Goal: Transaction & Acquisition: Purchase product/service

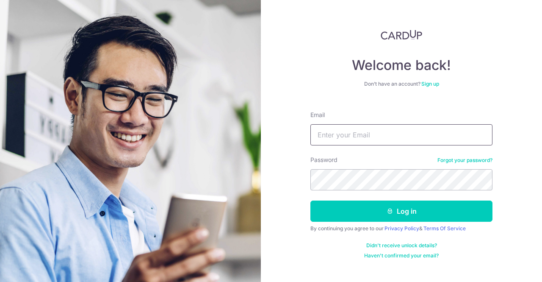
type input "geokting.chua@hotmail.com"
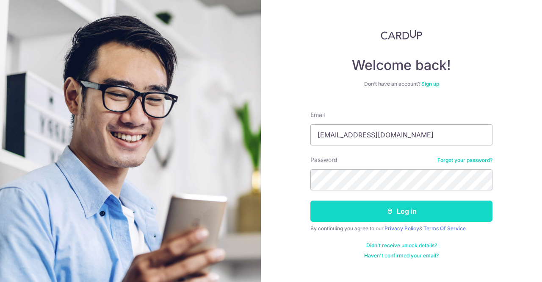
click at [403, 212] on button "Log in" at bounding box center [402, 210] width 182 height 21
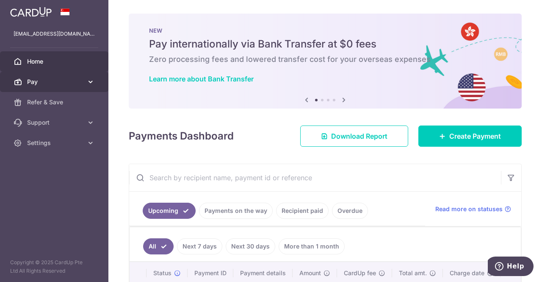
click at [44, 78] on span "Pay" at bounding box center [55, 82] width 56 height 8
click at [39, 79] on span "Pay" at bounding box center [55, 82] width 56 height 8
click at [56, 76] on link "Pay" at bounding box center [54, 82] width 108 height 20
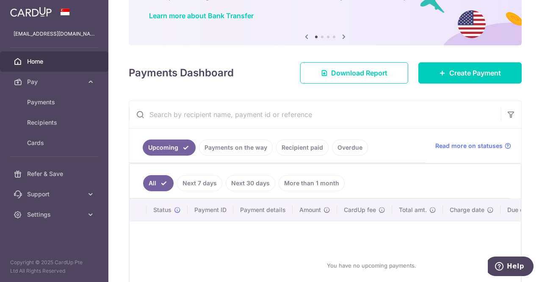
scroll to position [64, 0]
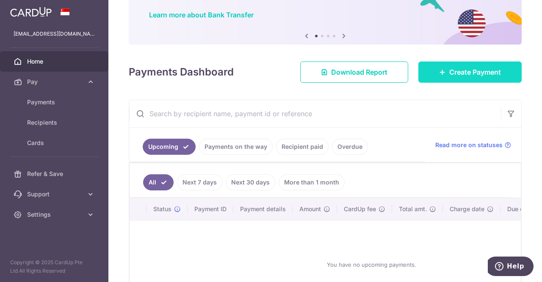
click at [462, 64] on link "Create Payment" at bounding box center [470, 71] width 103 height 21
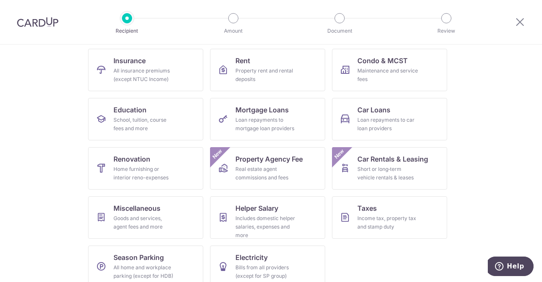
scroll to position [87, 0]
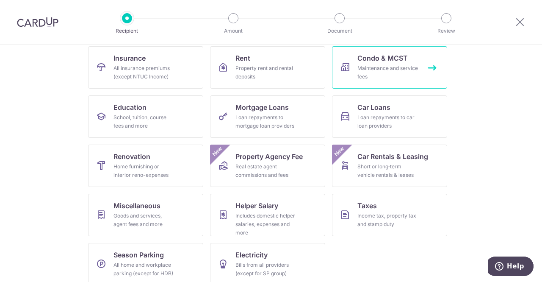
click at [372, 63] on link "Condo & MCST Maintenance and service fees" at bounding box center [389, 67] width 115 height 42
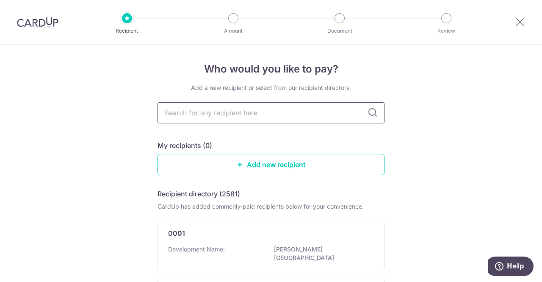
click at [325, 114] on input "text" at bounding box center [271, 112] width 227 height 21
type input "clavon"
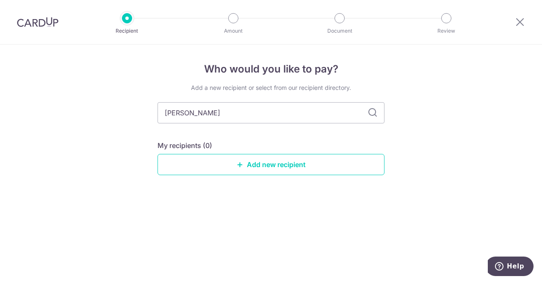
drag, startPoint x: 278, startPoint y: 114, endPoint x: 0, endPoint y: 111, distance: 278.0
click at [391, 110] on div "Who would you like to pay? Add a new recipient or select from our recipient dir…" at bounding box center [271, 162] width 542 height 237
drag, startPoint x: 258, startPoint y: 106, endPoint x: 0, endPoint y: 106, distance: 258.0
click at [0, 106] on div "Who would you like to pay? Add a new recipient or select from our recipient dir…" at bounding box center [271, 162] width 542 height 237
click at [436, 130] on div "Who would you like to pay? Add a new recipient or select from our recipient dir…" at bounding box center [271, 162] width 542 height 237
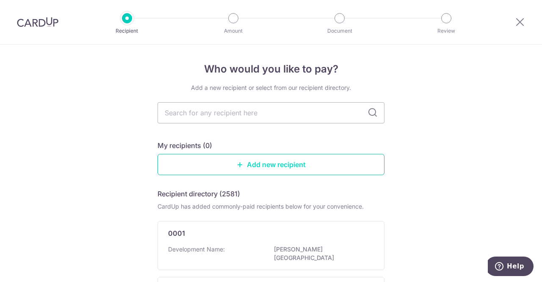
click at [286, 165] on link "Add new recipient" at bounding box center [271, 164] width 227 height 21
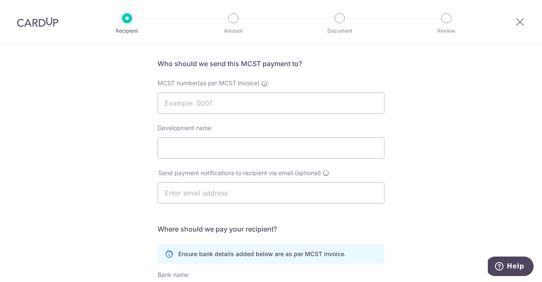
scroll to position [39, 0]
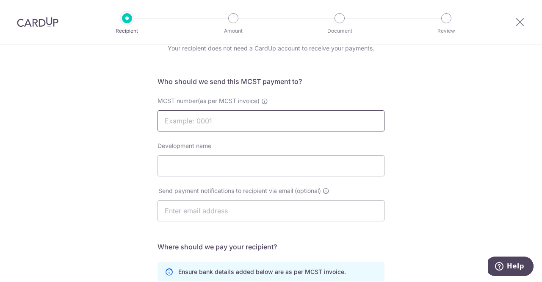
click at [247, 130] on input "MCST number(as per MCST invoice)" at bounding box center [271, 120] width 227 height 21
type input "4914"
click at [241, 164] on input "Development name" at bounding box center [271, 165] width 227 height 21
type input "c"
type input "Clavon"
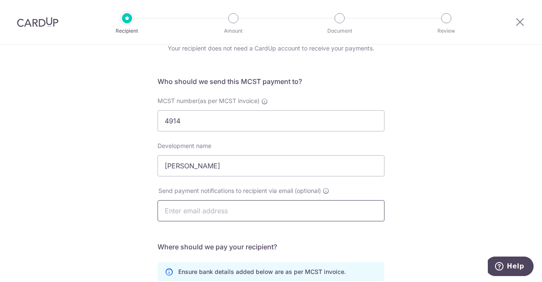
click at [175, 206] on input "text" at bounding box center [271, 210] width 227 height 21
type input "g"
type input "[EMAIL_ADDRESS][DOMAIN_NAME]"
click at [3, 186] on div "Who would you like to pay? Your recipient does not need a CardUp account to rec…" at bounding box center [271, 229] width 542 height 448
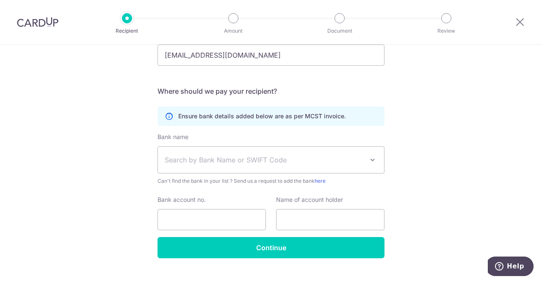
scroll to position [210, 0]
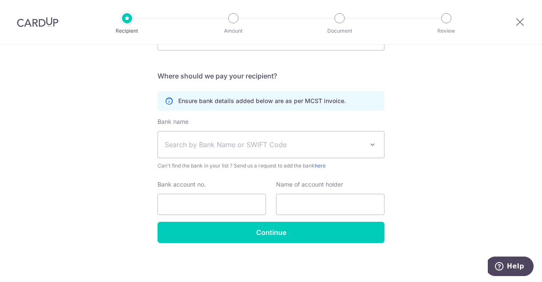
click at [306, 139] on span "Search by Bank Name or SWIFT Code" at bounding box center [264, 144] width 199 height 10
click at [307, 139] on span "Search by Bank Name or SWIFT Code" at bounding box center [264, 144] width 199 height 10
click at [425, 139] on div "Who would you like to pay? Your recipient does not need a CardUp account to rec…" at bounding box center [271, 58] width 542 height 448
click at [220, 144] on span "Search by Bank Name or SWIFT Code" at bounding box center [264, 144] width 199 height 10
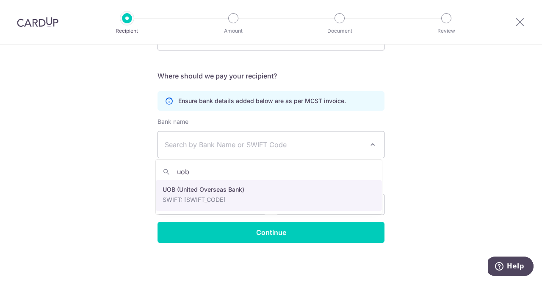
type input "uob"
select select "18"
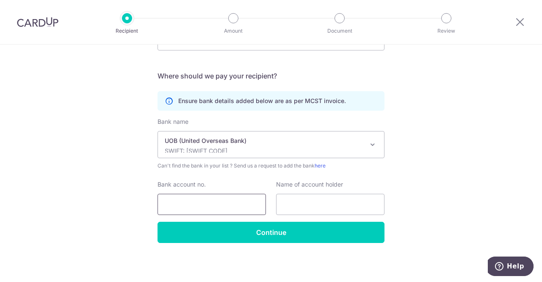
click at [213, 200] on input "Bank account no." at bounding box center [212, 204] width 108 height 21
type input "451-312-408-7"
click at [308, 200] on input "text" at bounding box center [330, 204] width 108 height 21
type input "U"
drag, startPoint x: 308, startPoint y: 206, endPoint x: 105, endPoint y: 204, distance: 203.4
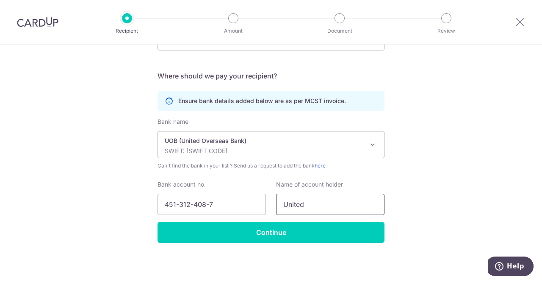
click at [105, 204] on div "Who would you like to pay? Your recipient does not need a CardUp account to rec…" at bounding box center [271, 58] width 542 height 448
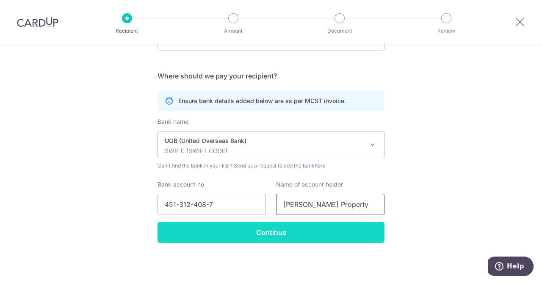
type input "Knight Frank Property"
click at [247, 239] on input "Continue" at bounding box center [271, 232] width 227 height 21
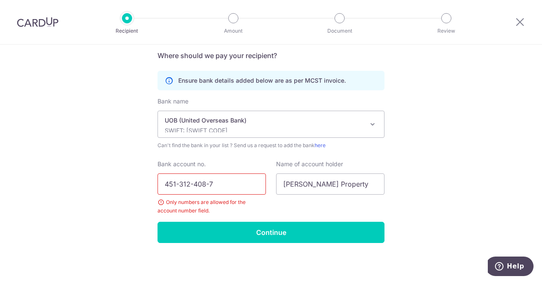
click at [222, 190] on input "451-312-408-7" at bounding box center [212, 183] width 108 height 21
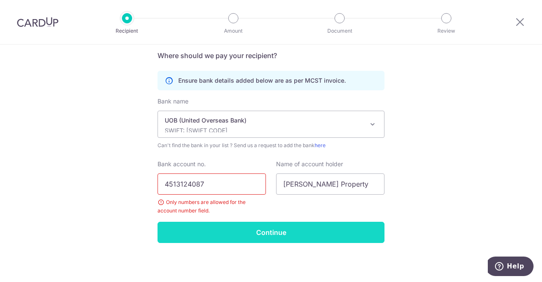
type input "4513124087"
click at [272, 239] on input "Continue" at bounding box center [271, 232] width 227 height 21
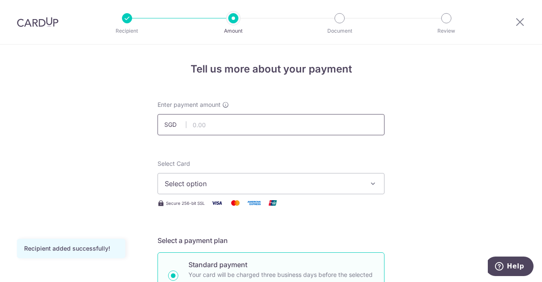
click at [249, 125] on input "text" at bounding box center [271, 124] width 227 height 21
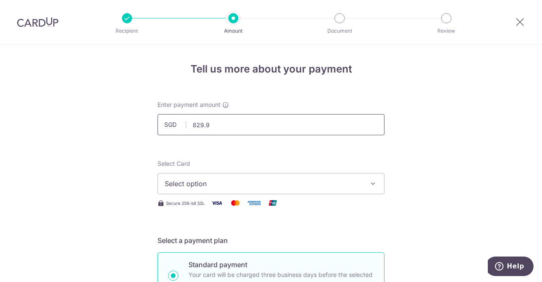
type input "829.93"
click at [245, 182] on span "Select option" at bounding box center [263, 183] width 197 height 10
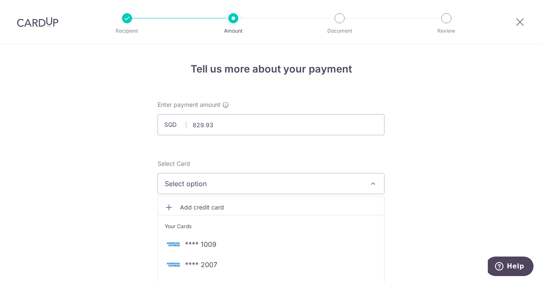
drag, startPoint x: 461, startPoint y: 122, endPoint x: 459, endPoint y: 133, distance: 10.3
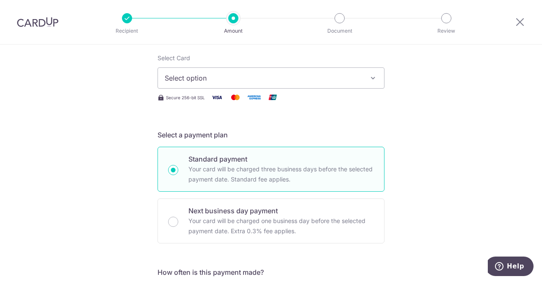
scroll to position [119, 0]
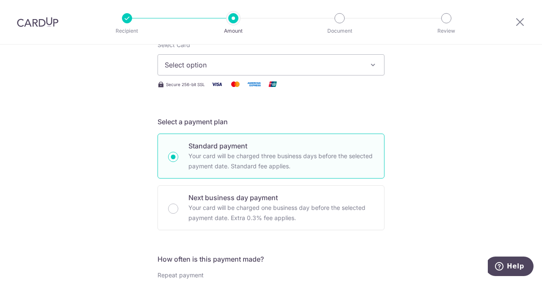
click at [295, 72] on button "Select option" at bounding box center [271, 64] width 227 height 21
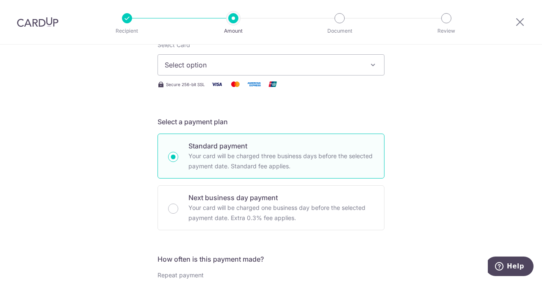
click at [292, 71] on button "Select option" at bounding box center [271, 64] width 227 height 21
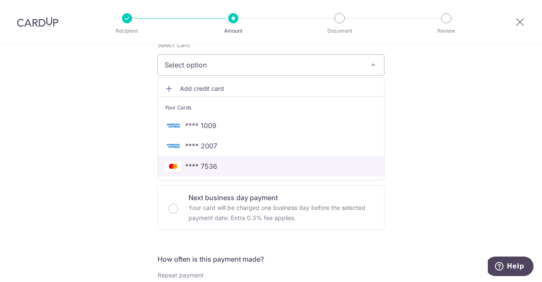
click at [266, 160] on link "**** 7536" at bounding box center [271, 166] width 226 height 20
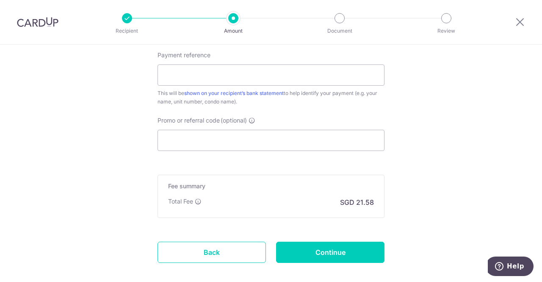
scroll to position [497, 0]
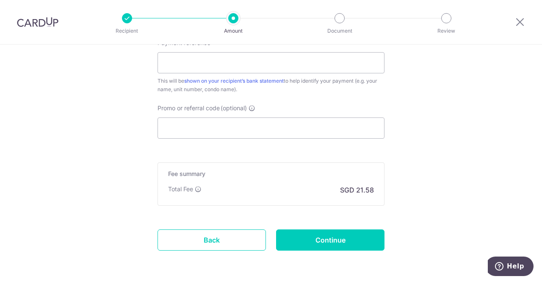
click at [243, 122] on input "Promo or referral code (optional)" at bounding box center [271, 127] width 227 height 21
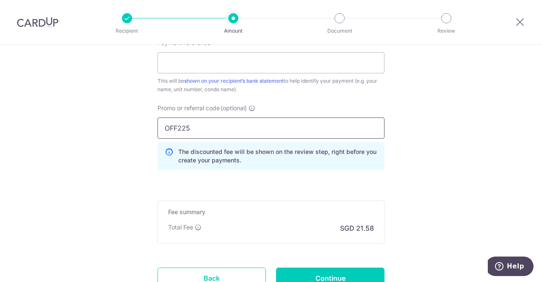
type input "OFF225"
click at [386, 151] on div "Promo or referral code (optional) OFF225 The discounted fee will be shown on th…" at bounding box center [271, 140] width 237 height 73
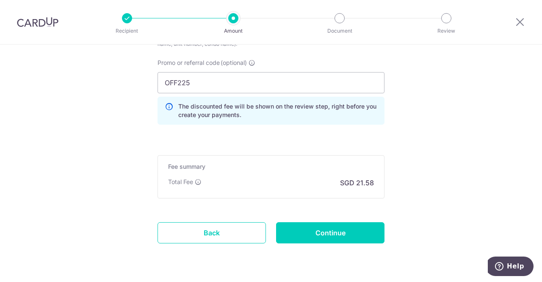
scroll to position [547, 0]
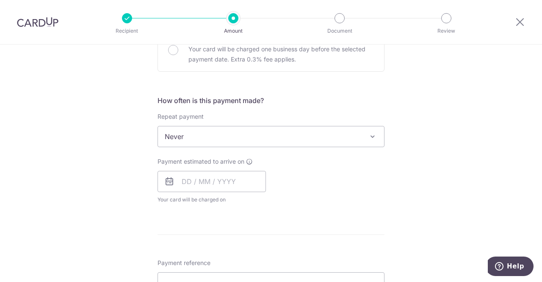
scroll to position [289, 0]
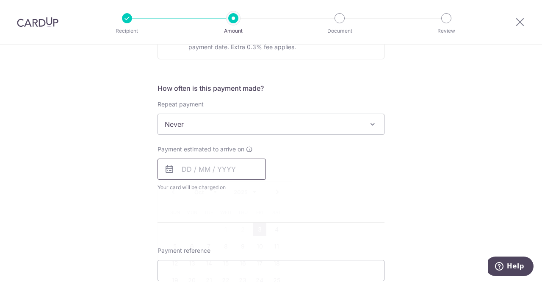
click at [200, 170] on input "text" at bounding box center [212, 168] width 108 height 21
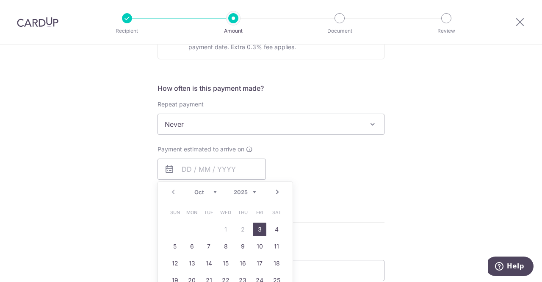
drag, startPoint x: 258, startPoint y: 231, endPoint x: 319, endPoint y: 211, distance: 64.7
click at [258, 231] on link "3" at bounding box center [260, 229] width 14 height 14
type input "[DATE]"
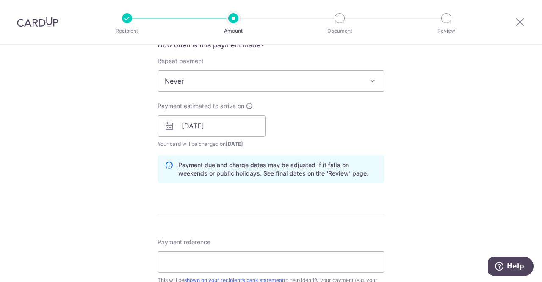
scroll to position [331, 0]
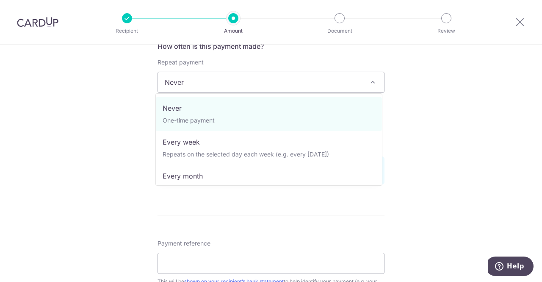
click at [221, 79] on span "Never" at bounding box center [271, 82] width 226 height 20
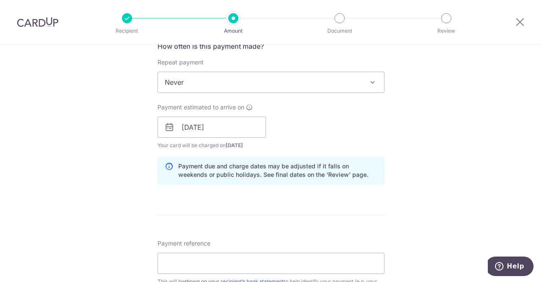
click at [221, 79] on span "Never" at bounding box center [271, 82] width 226 height 20
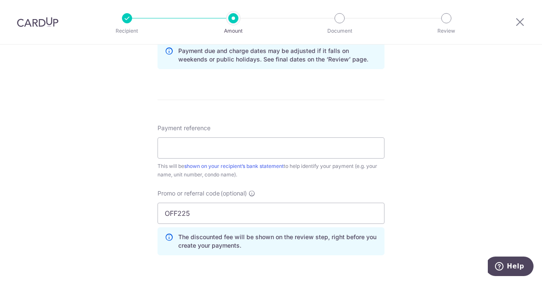
scroll to position [449, 0]
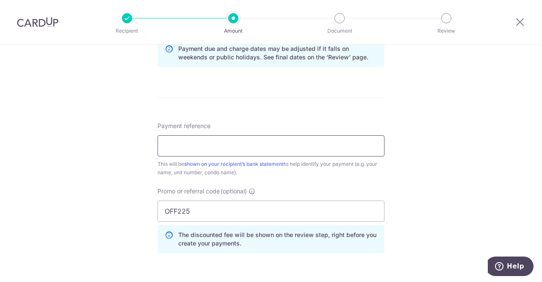
click at [220, 150] on input "Payment reference" at bounding box center [271, 145] width 227 height 21
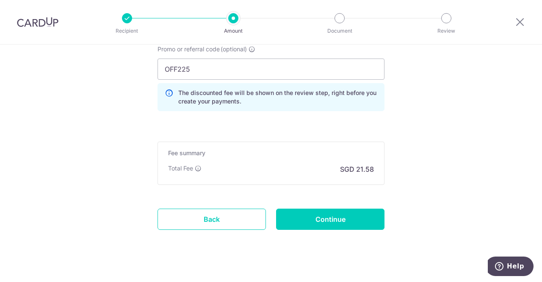
scroll to position [593, 0]
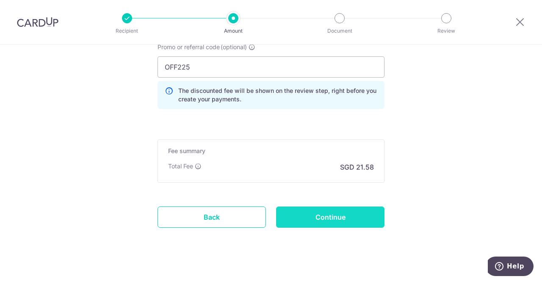
type input "CHUA GEOK TING UNIT 6#06-08"
click at [330, 209] on input "Continue" at bounding box center [330, 216] width 108 height 21
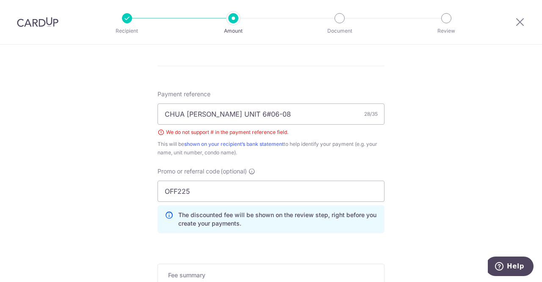
scroll to position [480, 0]
click at [245, 113] on input "CHUA GEOK TING UNIT 6#06-08" at bounding box center [271, 114] width 227 height 21
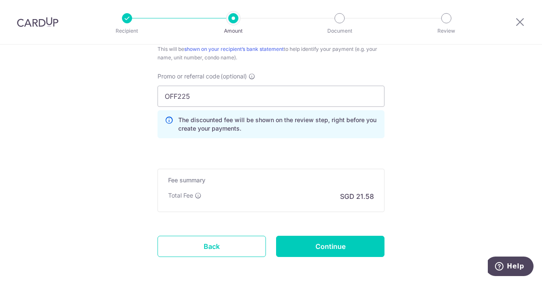
scroll to position [611, 0]
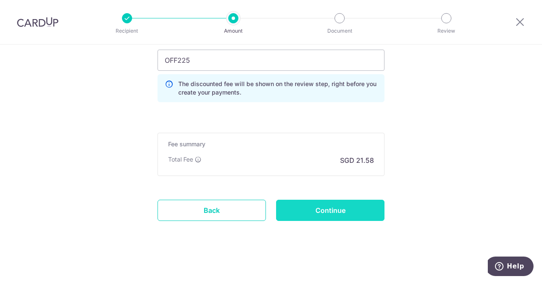
type input "CHUA GEOK TING UNIT 06-08"
click at [355, 205] on input "Continue" at bounding box center [330, 210] width 108 height 21
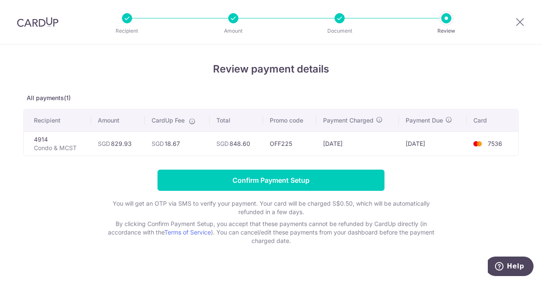
click at [511, 80] on div "Review payment details All payments(1) Recipient Amount CardUp Fee Total Promo …" at bounding box center [271, 152] width 496 height 183
click at [49, 25] on img at bounding box center [38, 22] width 42 height 10
